Goal: Information Seeking & Learning: Check status

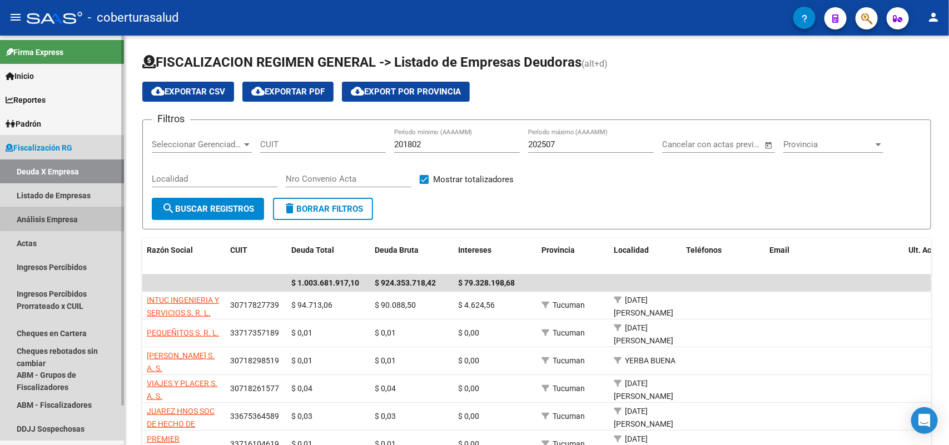
click at [34, 224] on link "Análisis Empresa" at bounding box center [62, 219] width 124 height 24
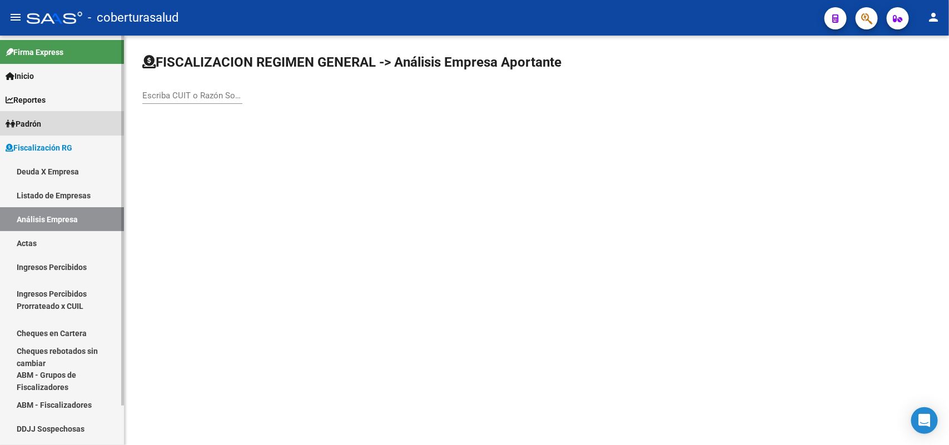
click at [41, 121] on span "Padrón" at bounding box center [24, 124] width 36 height 12
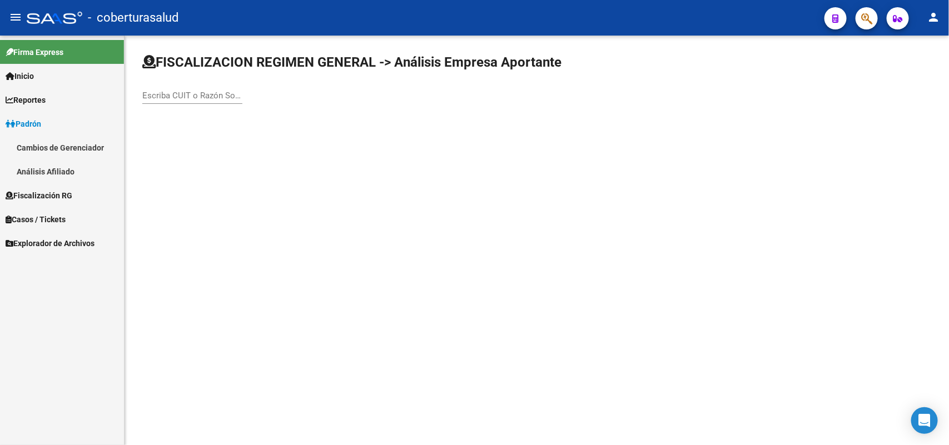
click at [43, 166] on link "Análisis Afiliado" at bounding box center [62, 171] width 124 height 24
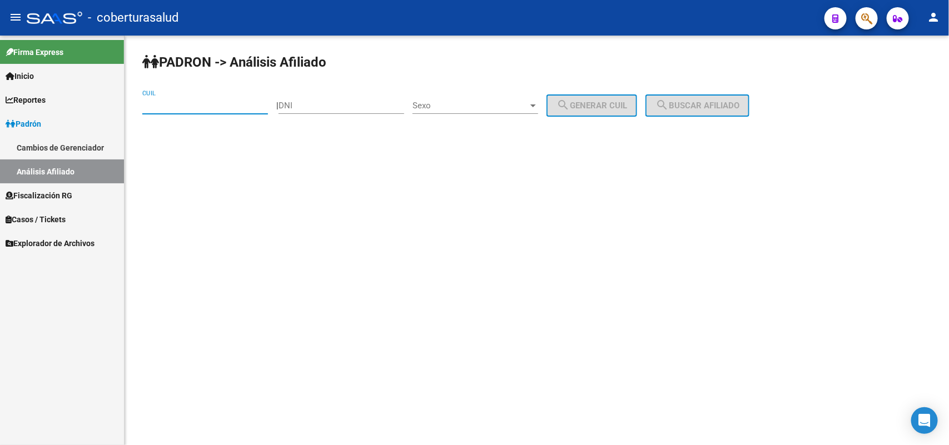
click at [223, 101] on input "CUIL" at bounding box center [205, 106] width 126 height 10
paste input "20-29026605-0"
type input "20-29026605-0"
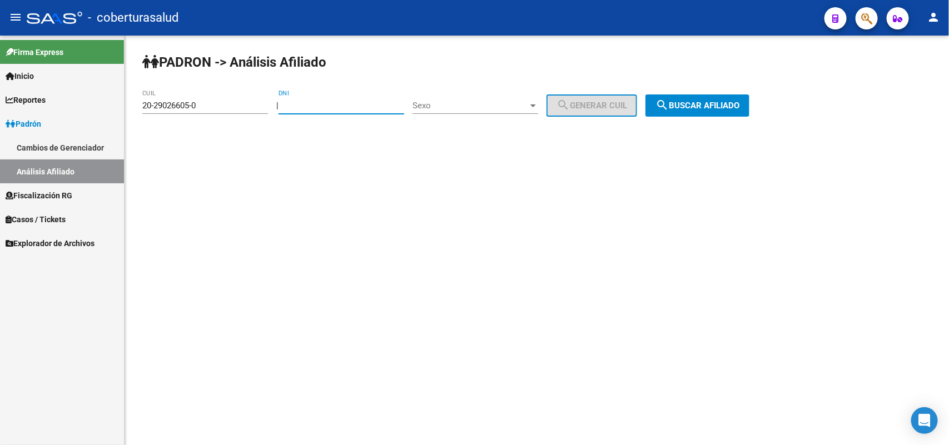
click at [350, 109] on input "DNI" at bounding box center [341, 106] width 126 height 10
type input "290266050"
click at [729, 103] on span "search Buscar afiliado" at bounding box center [697, 106] width 84 height 10
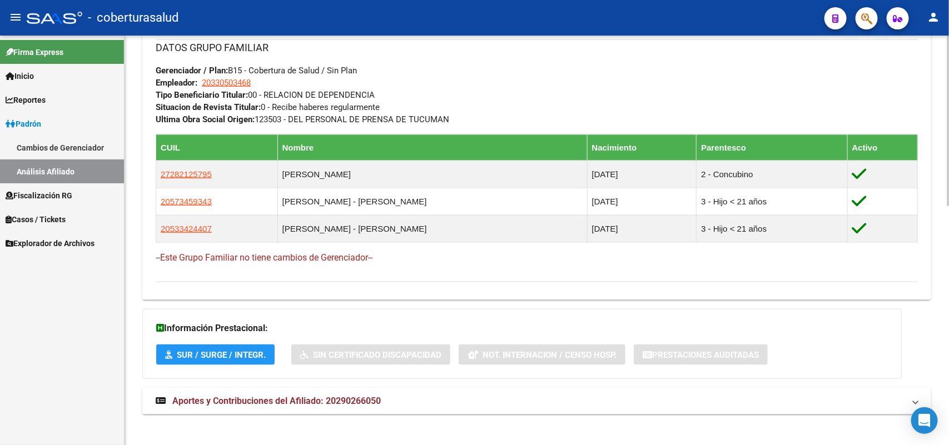
scroll to position [573, 0]
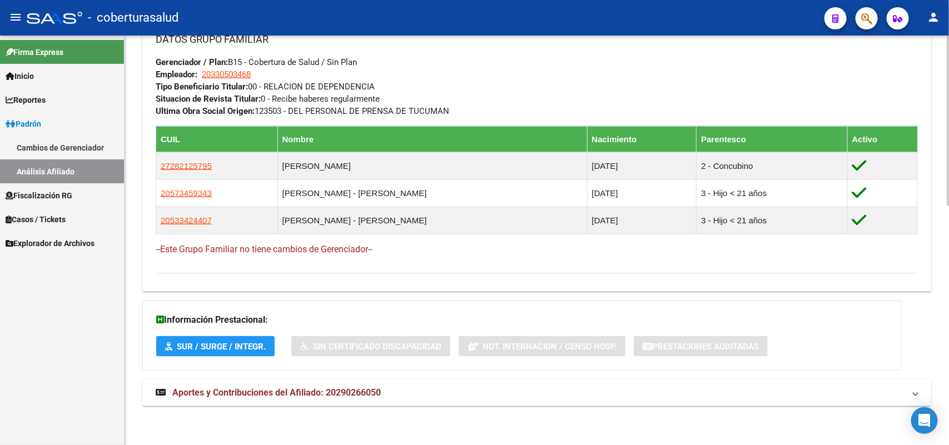
click at [206, 391] on span "Aportes y Contribuciones del Afiliado: 20290266050" at bounding box center [276, 392] width 208 height 11
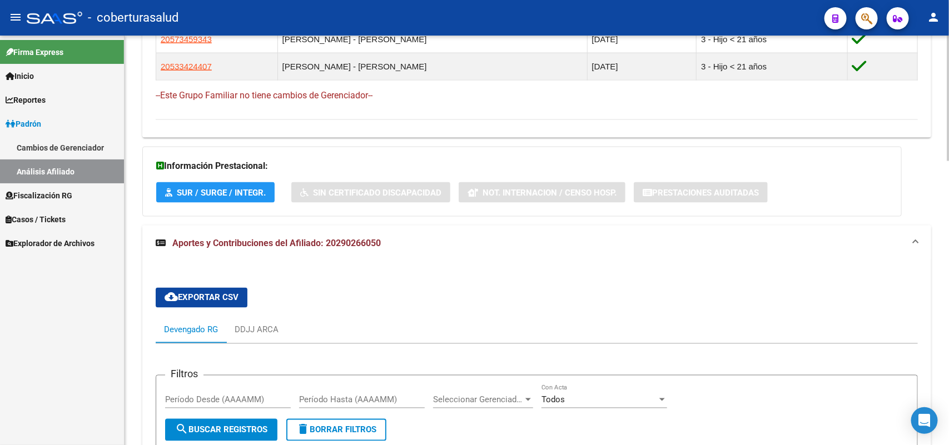
scroll to position [720, 0]
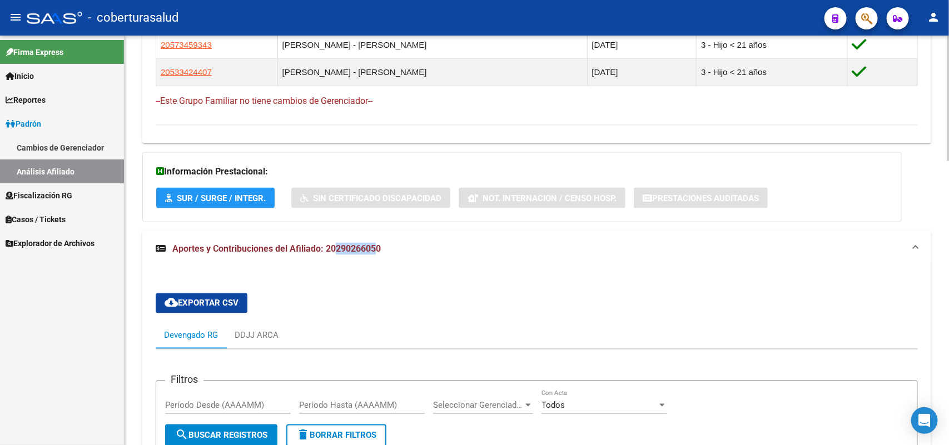
drag, startPoint x: 336, startPoint y: 251, endPoint x: 377, endPoint y: 254, distance: 40.7
click at [377, 253] on span "Aportes y Contribuciones del Afiliado: 20290266050" at bounding box center [276, 248] width 208 height 11
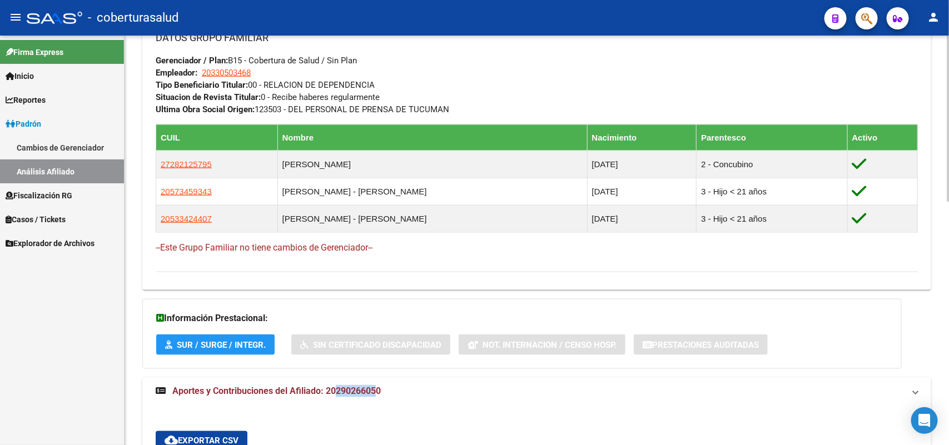
copy span "29026605"
